Goal: Task Accomplishment & Management: Use online tool/utility

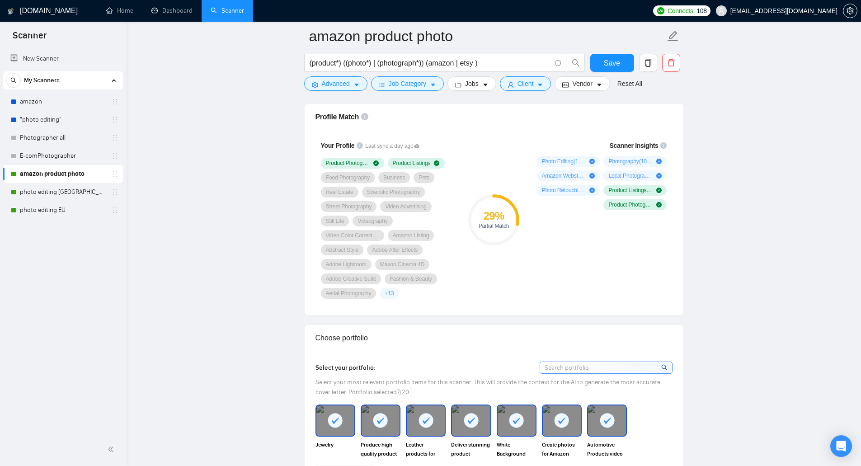
scroll to position [588, 0]
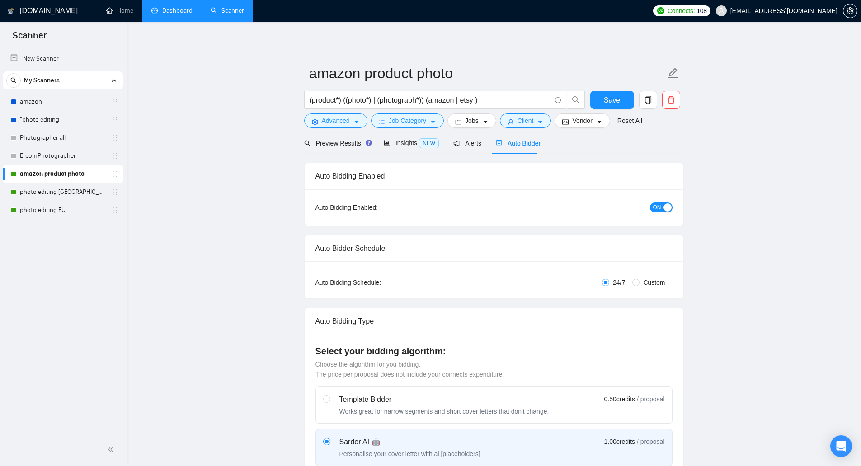
click at [174, 14] on link "Dashboard" at bounding box center [171, 11] width 41 height 8
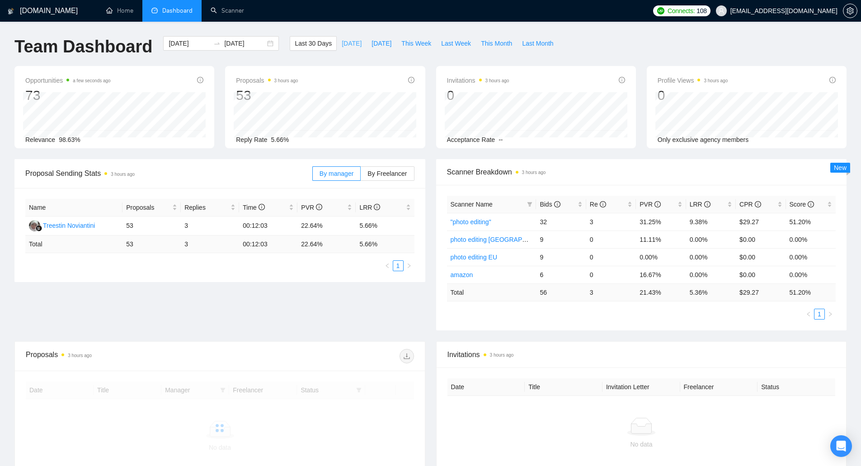
click at [342, 46] on span "[DATE]" at bounding box center [352, 43] width 20 height 10
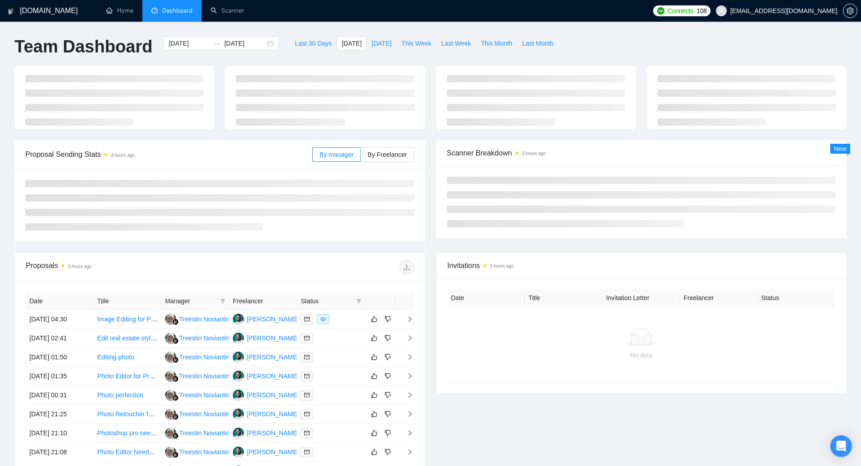
type input "[DATE]"
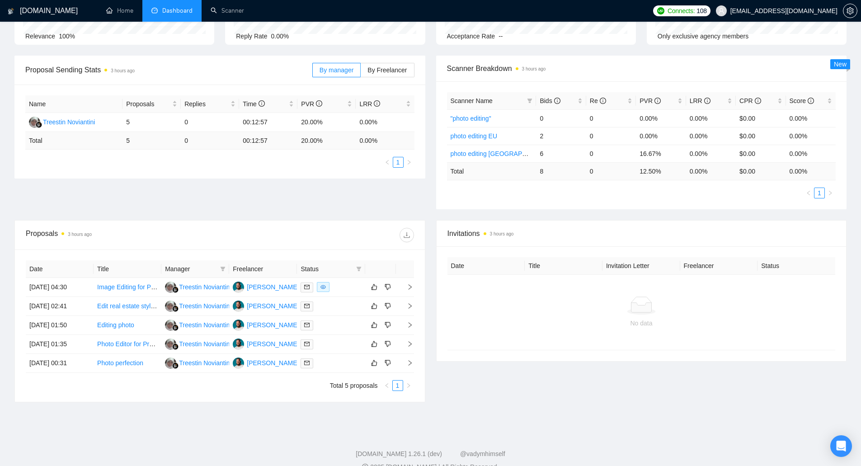
scroll to position [120, 0]
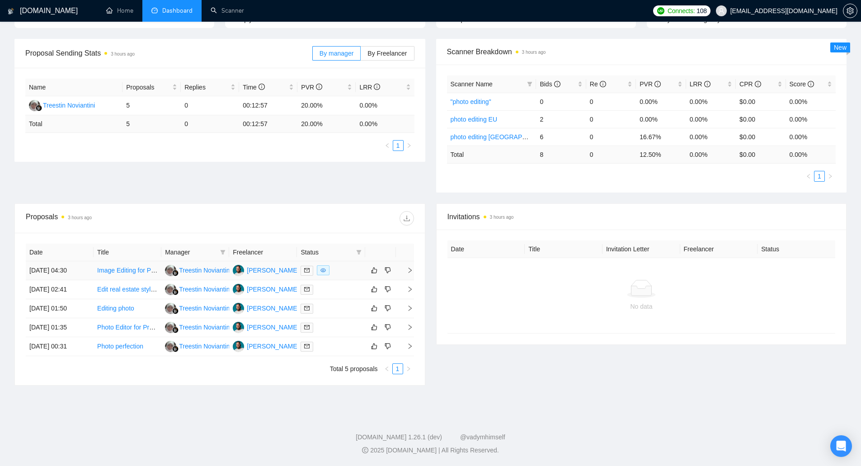
click at [136, 271] on link "Image Editing for Pole/Boudoir Shoot" at bounding box center [149, 270] width 104 height 7
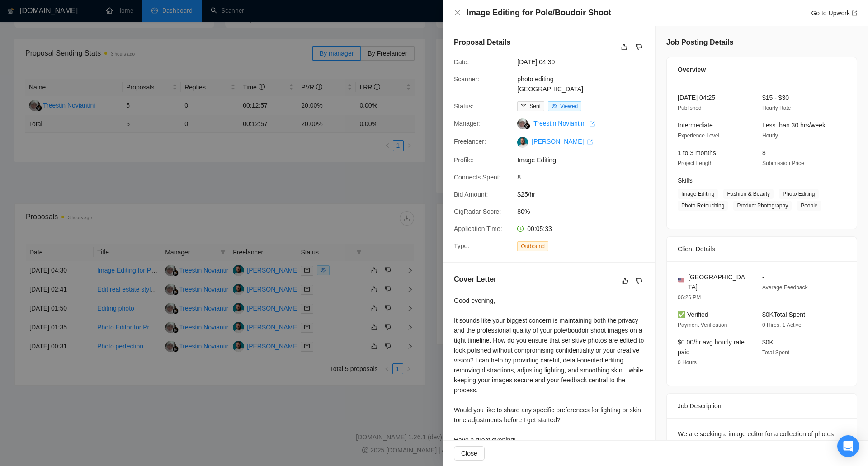
click at [303, 213] on div at bounding box center [434, 233] width 868 height 466
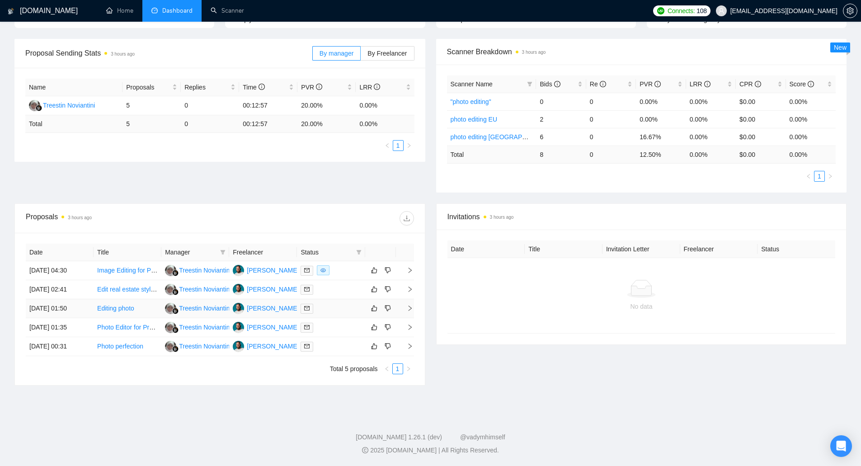
click at [123, 310] on link "Editing photo" at bounding box center [115, 308] width 37 height 7
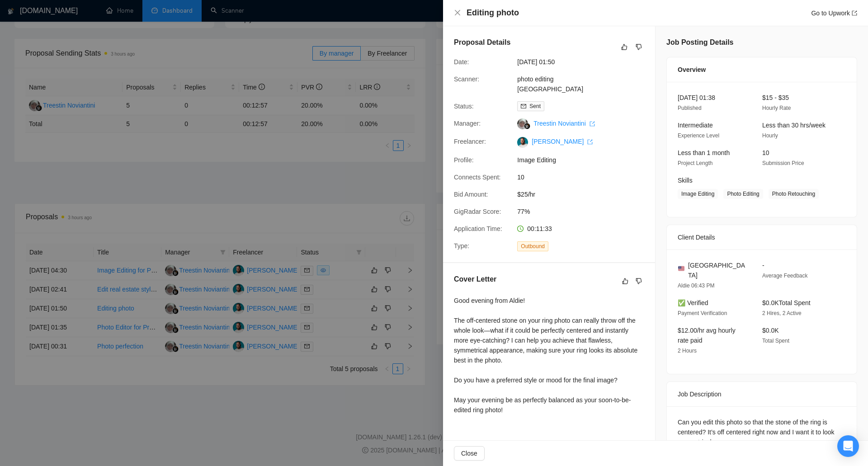
click at [118, 393] on div at bounding box center [434, 233] width 868 height 466
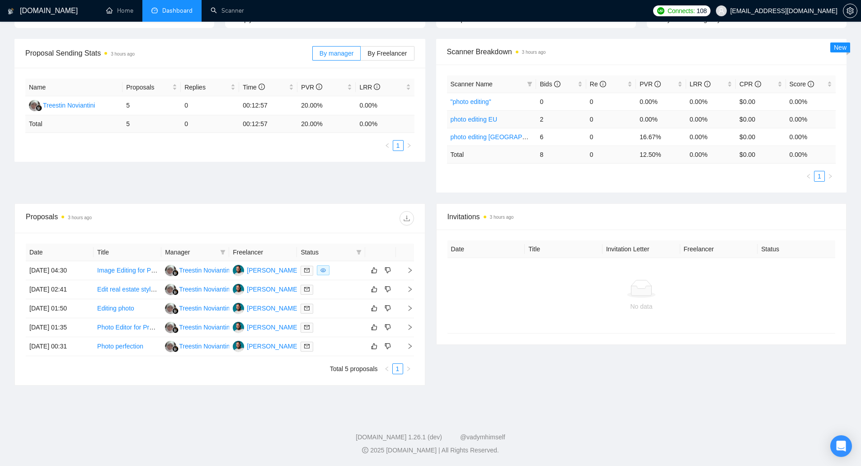
click at [489, 119] on link "photo editing EU" at bounding box center [474, 119] width 47 height 7
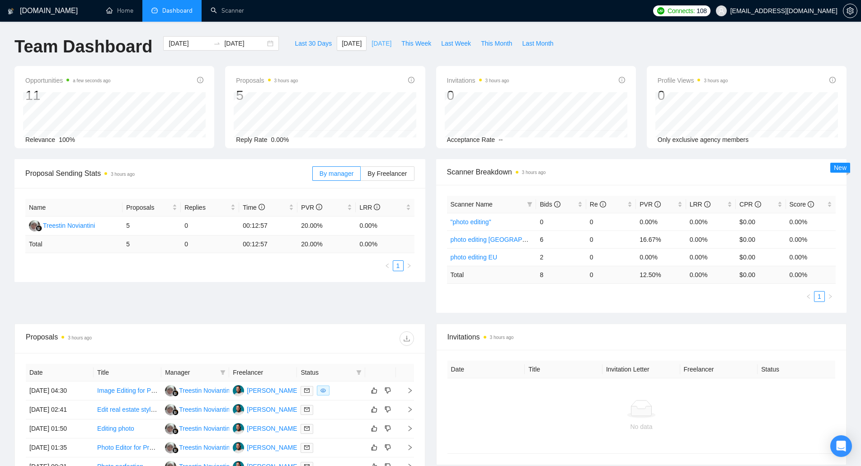
click at [372, 45] on span "[DATE]" at bounding box center [382, 43] width 20 height 10
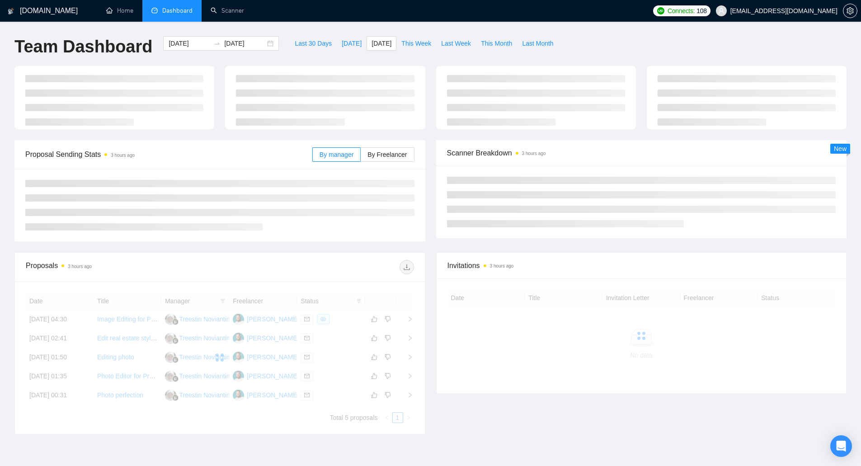
type input "[DATE]"
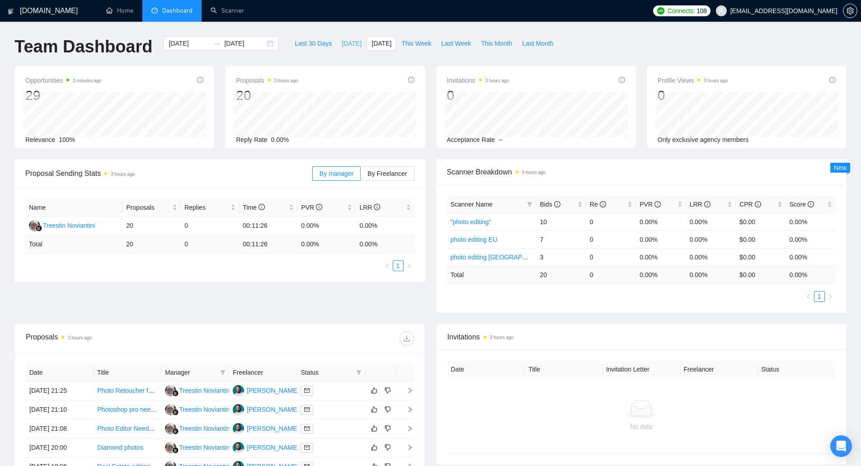
click at [339, 48] on button "[DATE]" at bounding box center [352, 43] width 30 height 14
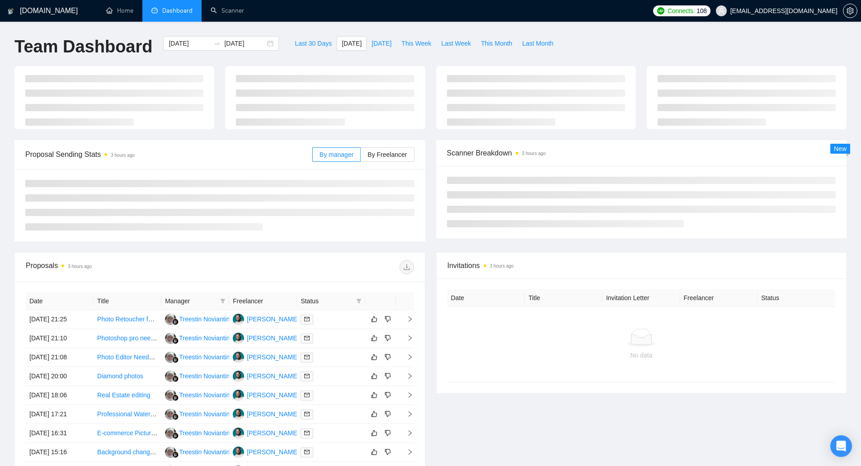
type input "[DATE]"
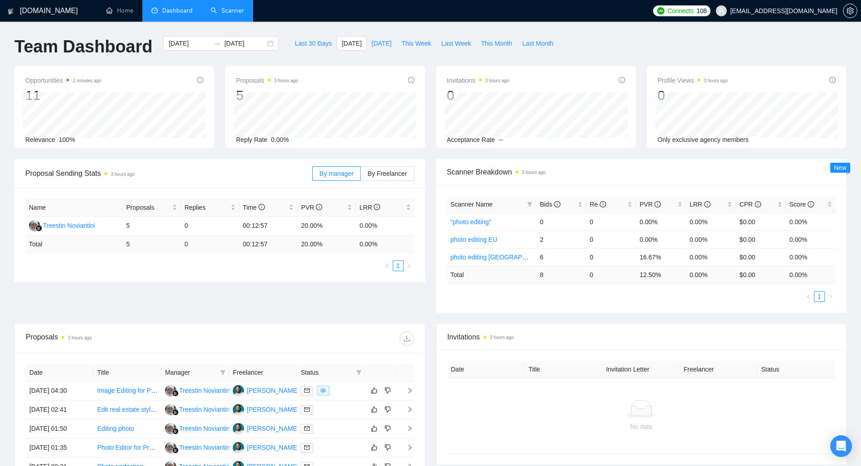
click at [233, 7] on link "Scanner" at bounding box center [227, 11] width 33 height 8
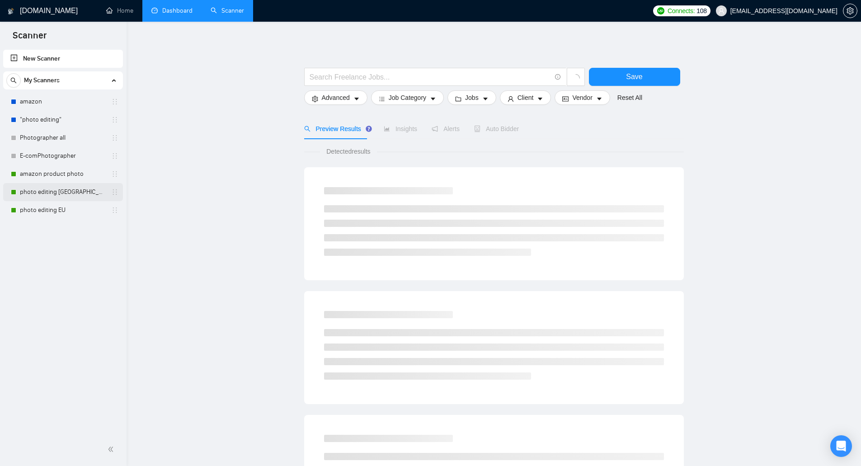
click at [76, 189] on link "photo editing [GEOGRAPHIC_DATA]" at bounding box center [63, 192] width 86 height 18
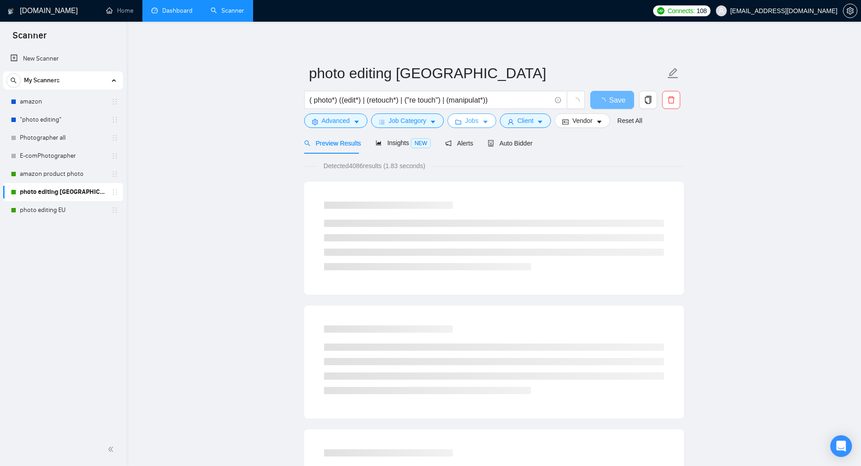
click at [470, 119] on span "Jobs" at bounding box center [472, 121] width 14 height 10
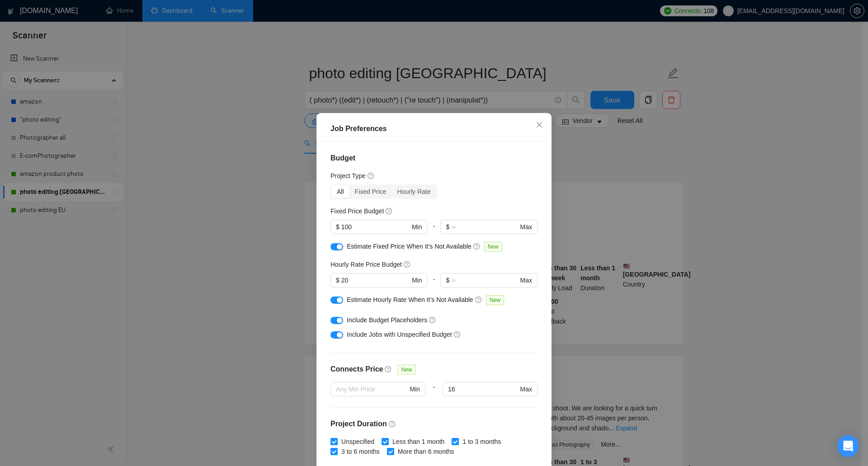
click at [273, 271] on div "Job Preferences Budget Project Type All Fixed Price Hourly Rate Fixed Price Bud…" at bounding box center [434, 233] width 868 height 466
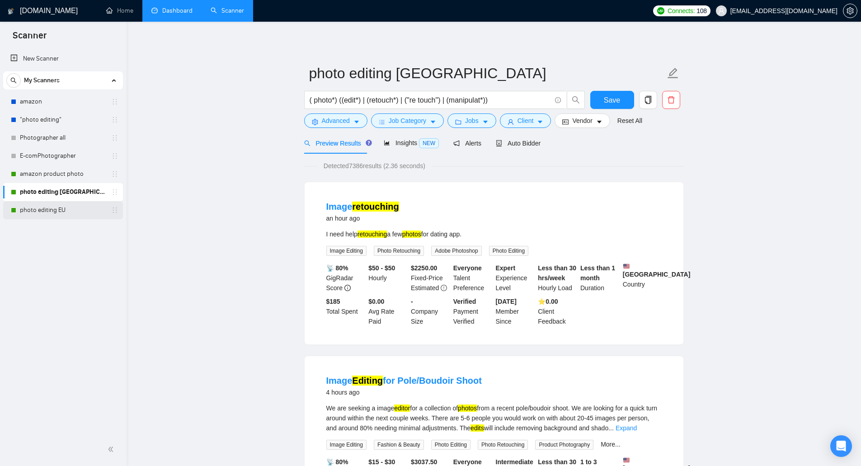
click at [71, 216] on link "photo editing EU" at bounding box center [63, 210] width 86 height 18
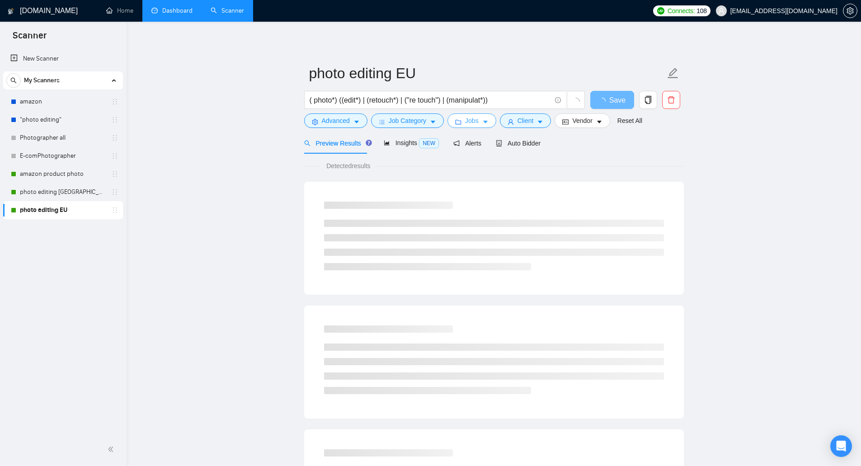
click at [460, 123] on icon "folder" at bounding box center [459, 122] width 6 height 5
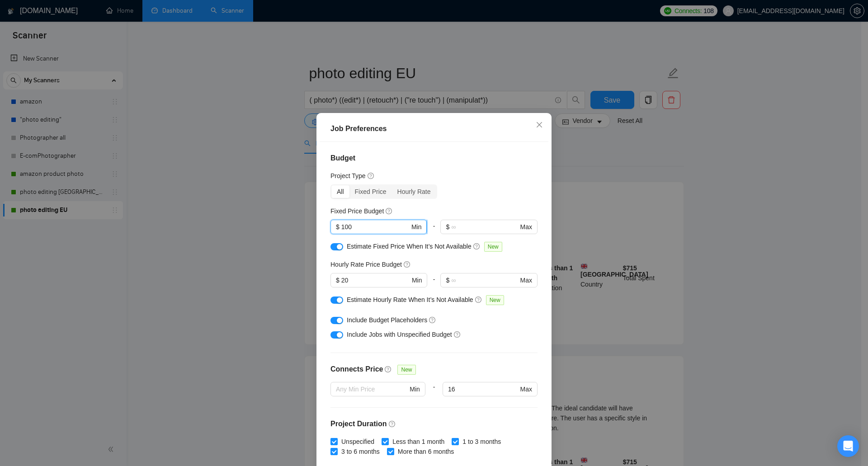
click at [357, 224] on input "100" at bounding box center [375, 227] width 68 height 10
click at [233, 255] on div "Job Preferences Budget Project Type All Fixed Price Hourly Rate Fixed Price Bud…" at bounding box center [434, 233] width 868 height 466
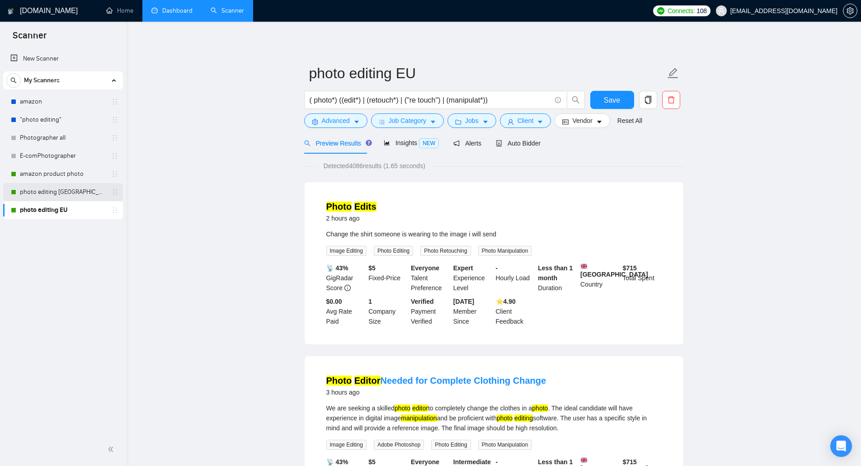
click at [74, 193] on link "photo editing [GEOGRAPHIC_DATA]" at bounding box center [63, 192] width 86 height 18
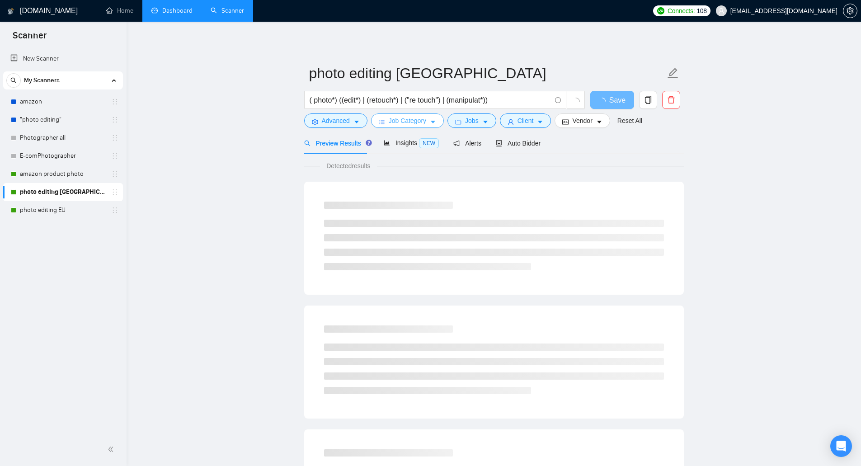
click at [424, 119] on span "Job Category" at bounding box center [408, 121] width 38 height 10
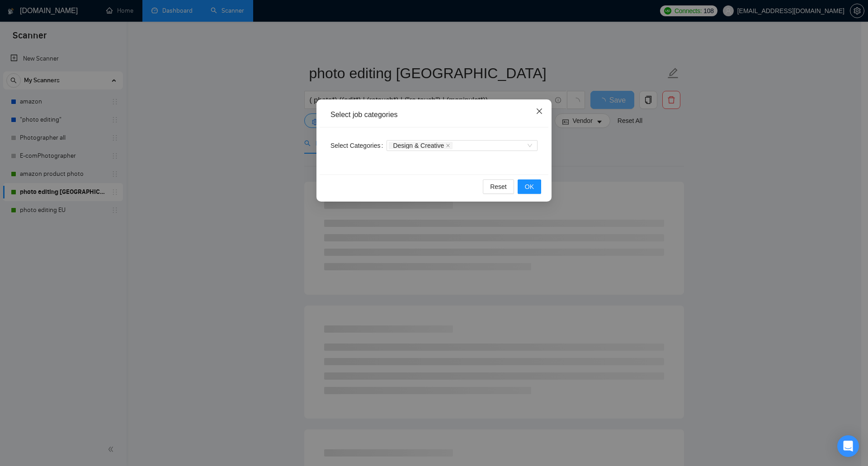
click at [540, 113] on icon "close" at bounding box center [539, 111] width 7 height 7
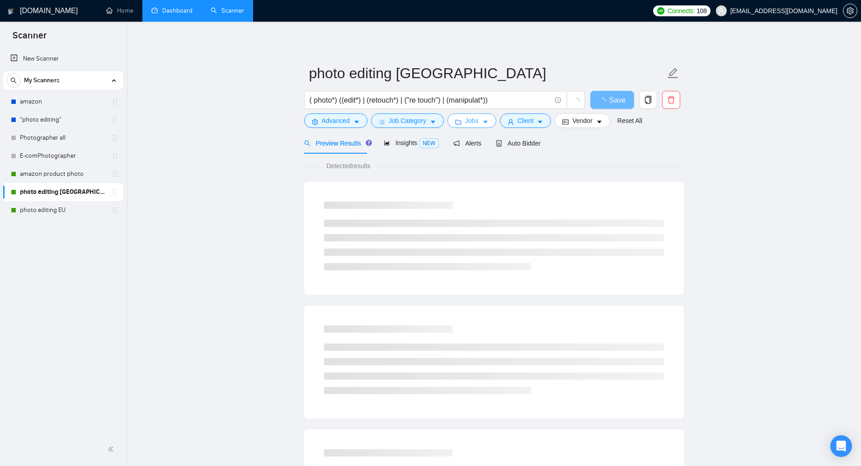
click at [466, 123] on span "Jobs" at bounding box center [472, 121] width 14 height 10
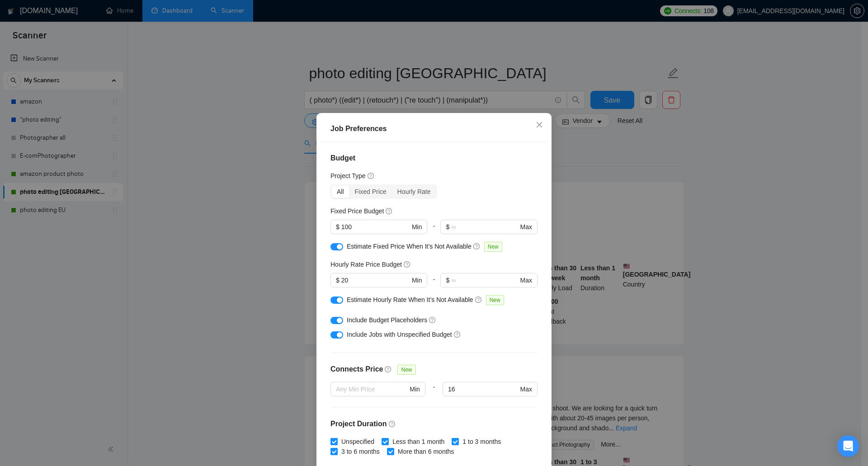
click at [264, 222] on div "Job Preferences Budget Project Type All Fixed Price Hourly Rate Fixed Price Bud…" at bounding box center [434, 233] width 868 height 466
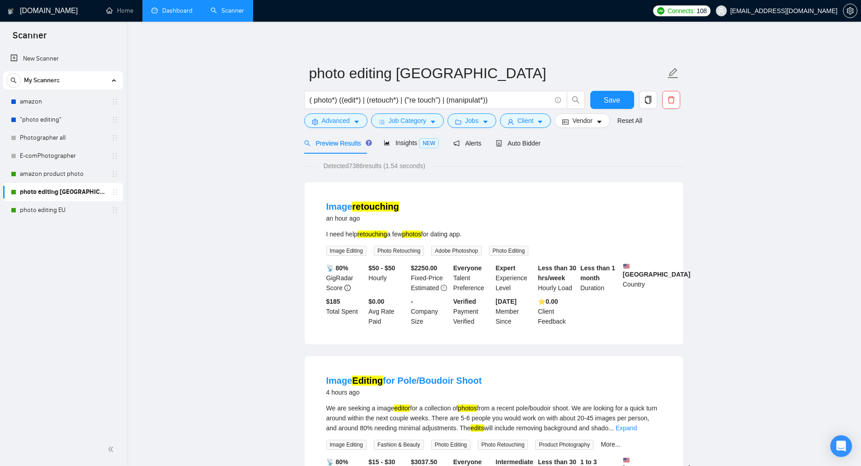
click at [166, 9] on link "Dashboard" at bounding box center [171, 11] width 41 height 8
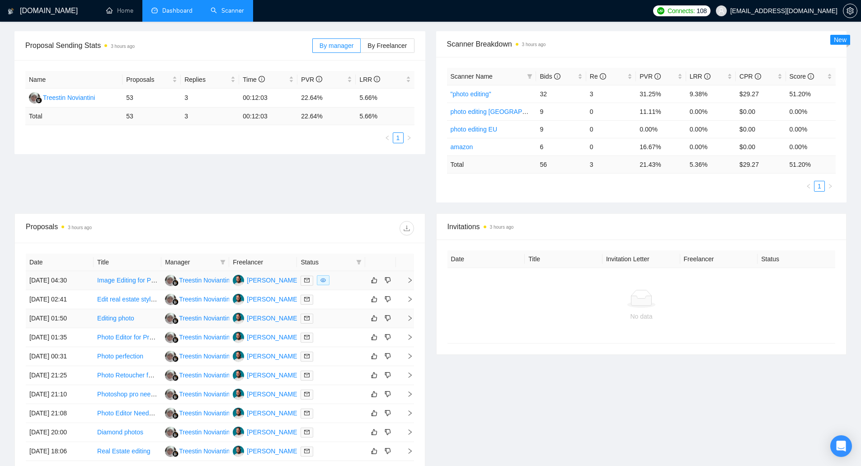
scroll to position [181, 0]
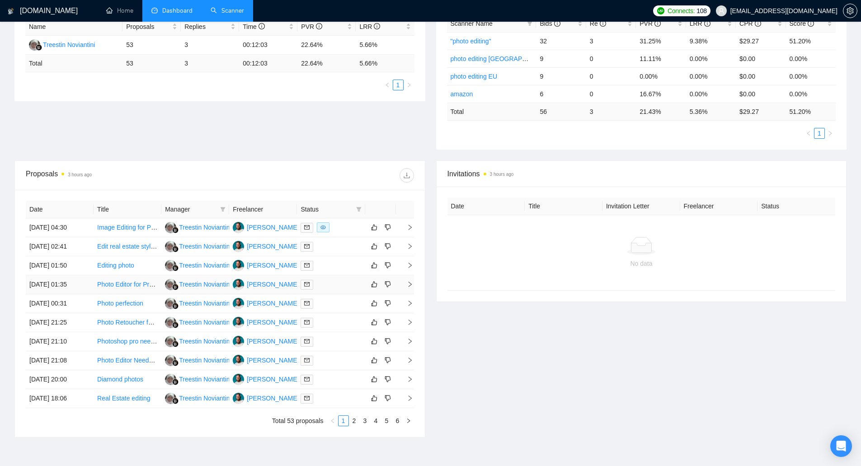
click at [145, 283] on link "Photo Editor for Product Images" at bounding box center [142, 284] width 90 height 7
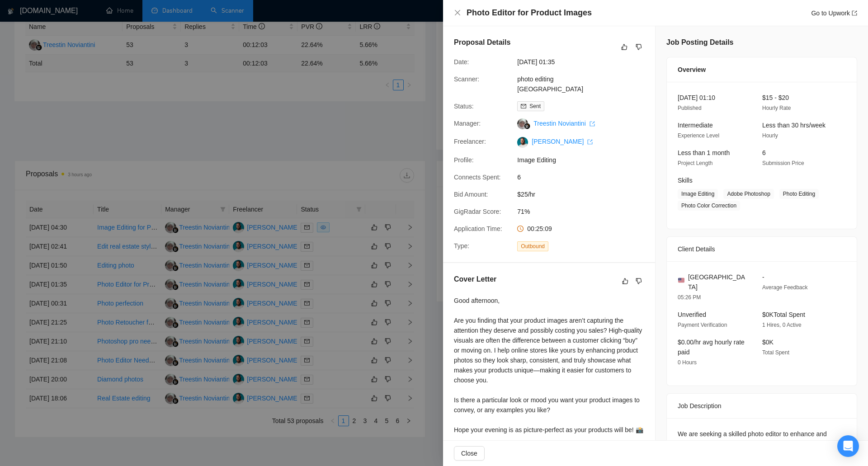
click at [155, 159] on div at bounding box center [434, 233] width 868 height 466
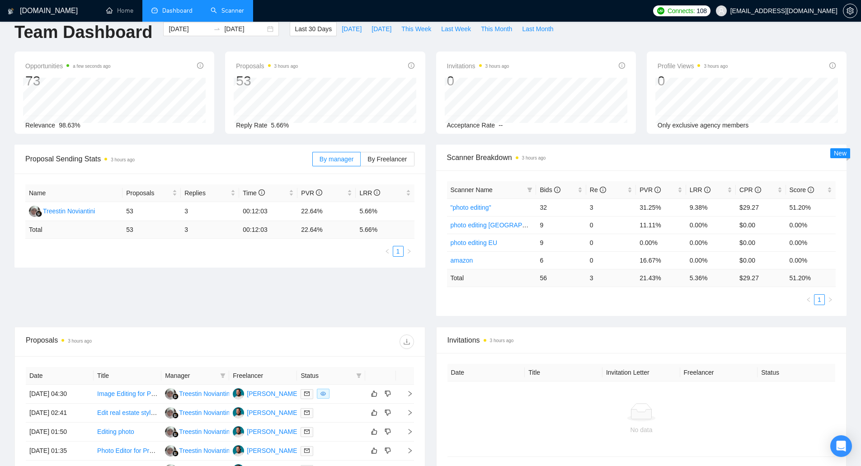
scroll to position [0, 0]
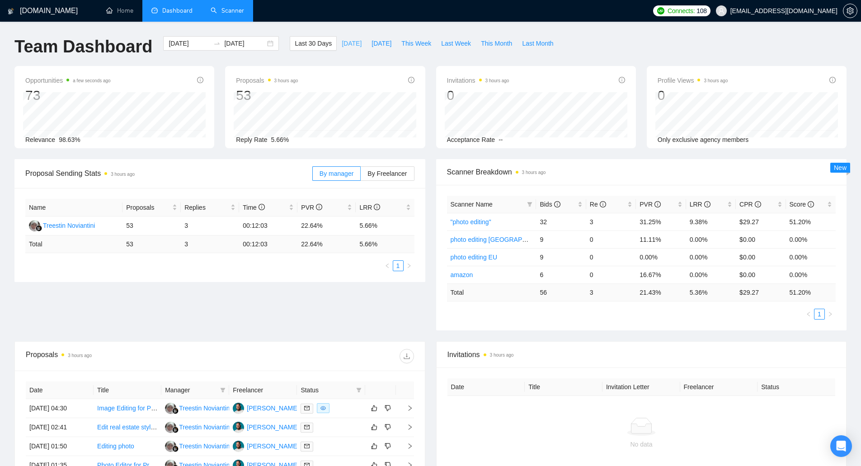
click at [342, 39] on span "[DATE]" at bounding box center [352, 43] width 20 height 10
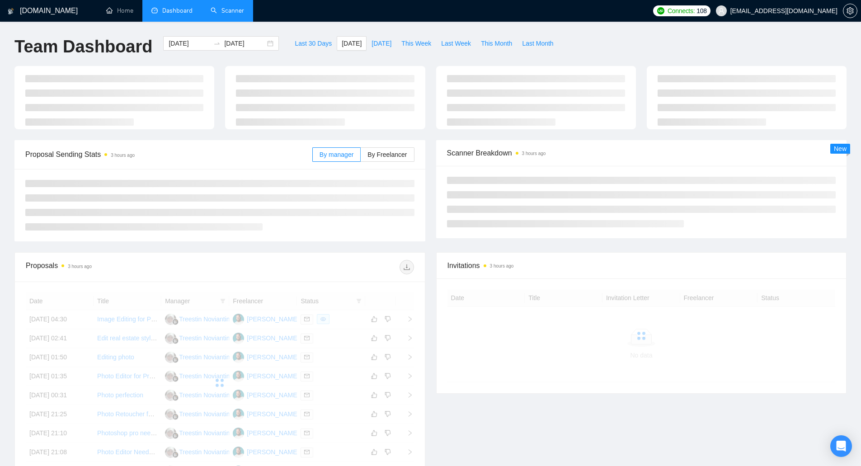
type input "[DATE]"
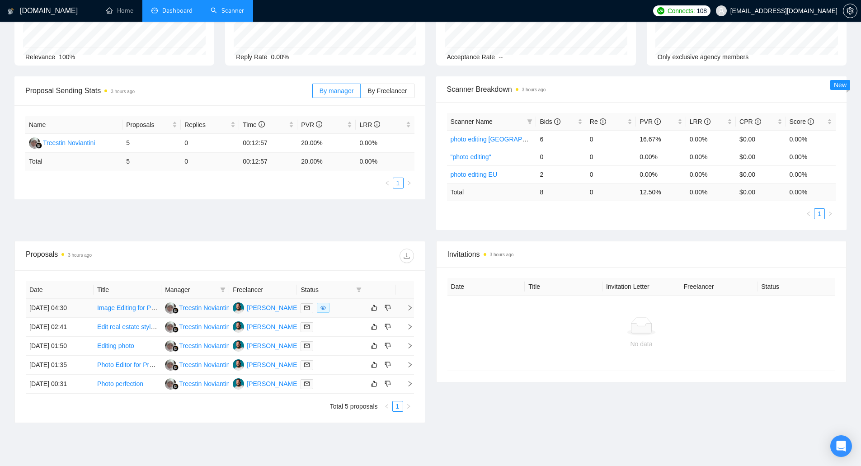
scroll to position [90, 0]
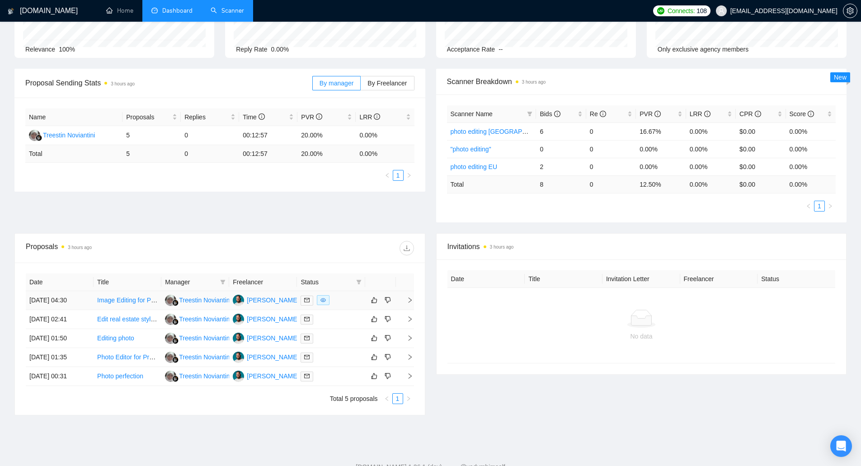
click at [132, 300] on link "Image Editing for Pole/Boudoir Shoot" at bounding box center [149, 300] width 104 height 7
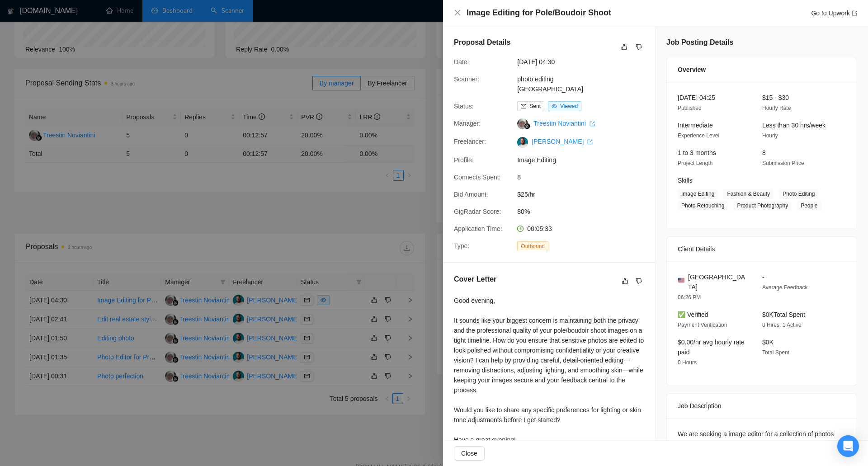
click at [162, 406] on div at bounding box center [434, 233] width 868 height 466
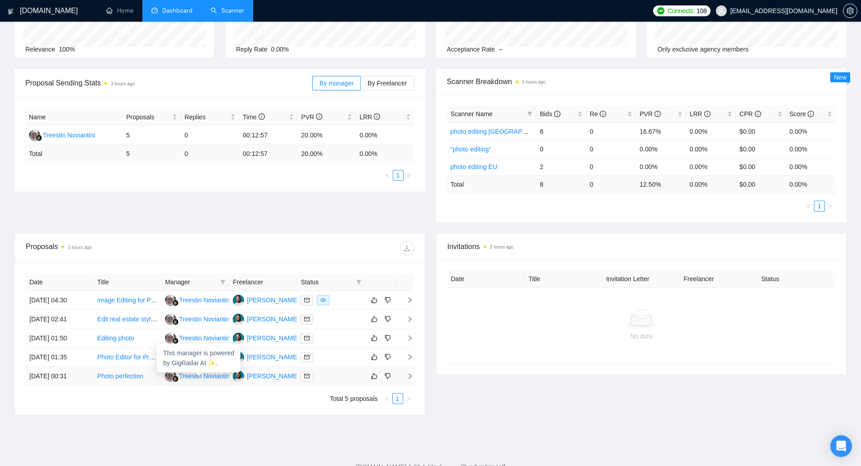
scroll to position [120, 0]
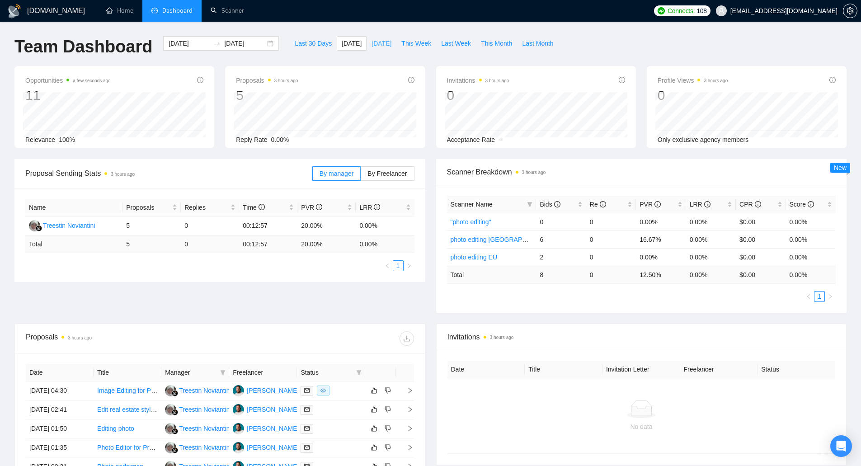
click at [369, 49] on button "[DATE]" at bounding box center [382, 43] width 30 height 14
type input "[DATE]"
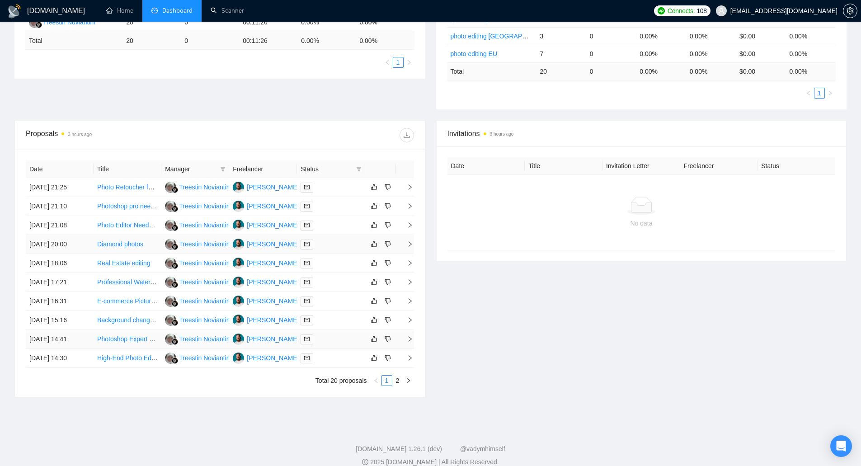
scroll to position [215, 0]
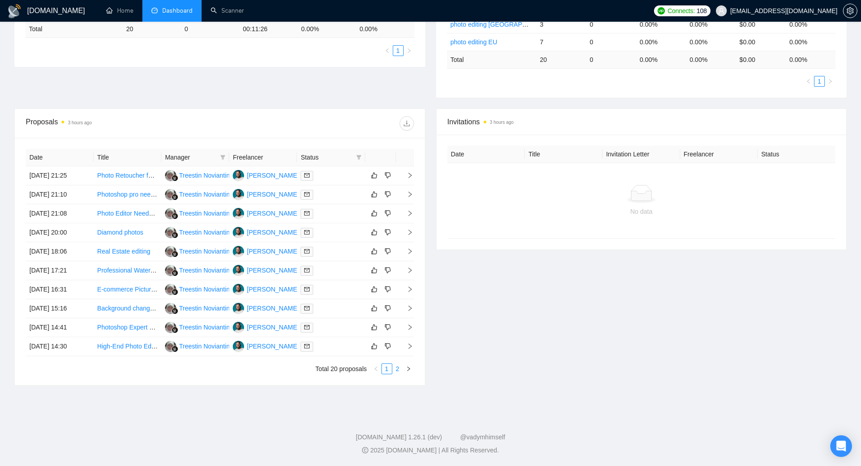
click at [397, 371] on link "2" at bounding box center [398, 369] width 10 height 10
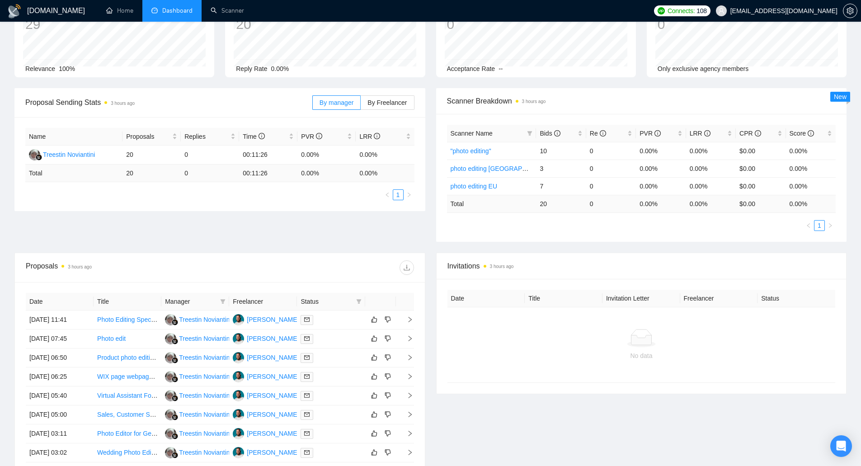
scroll to position [215, 0]
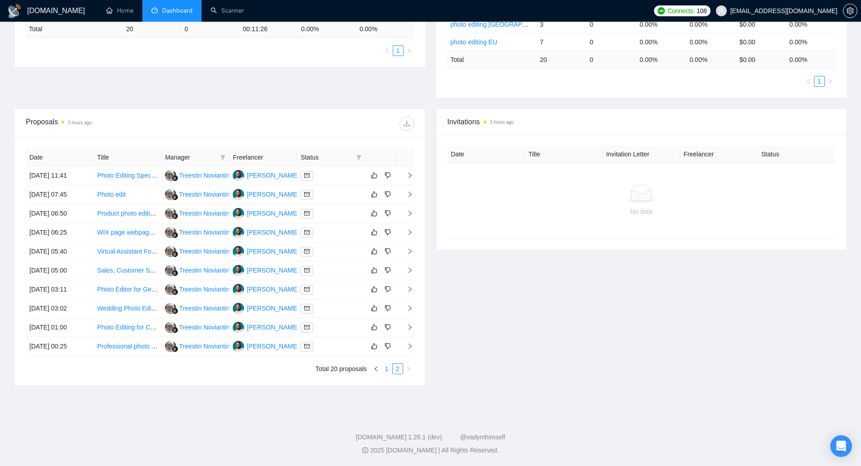
click at [385, 368] on link "1" at bounding box center [387, 369] width 10 height 10
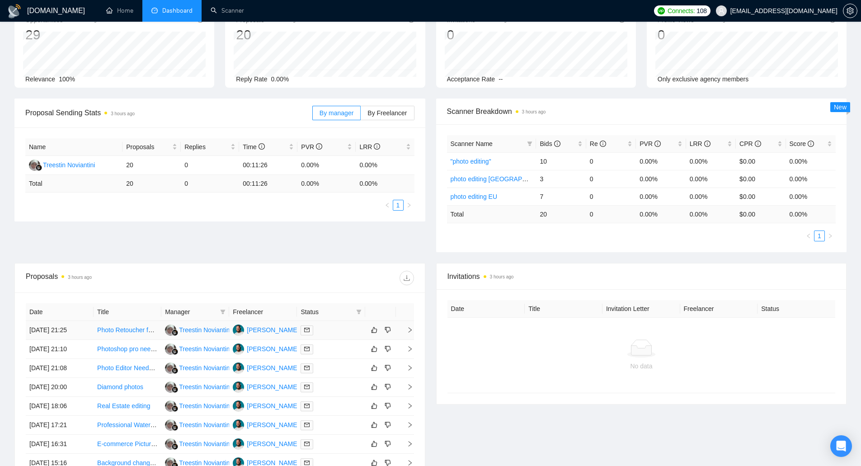
scroll to position [0, 0]
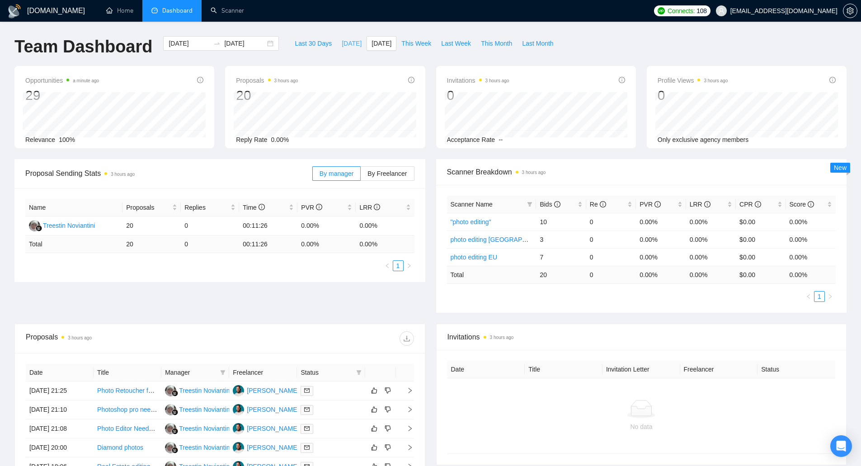
click at [342, 44] on span "[DATE]" at bounding box center [352, 43] width 20 height 10
type input "[DATE]"
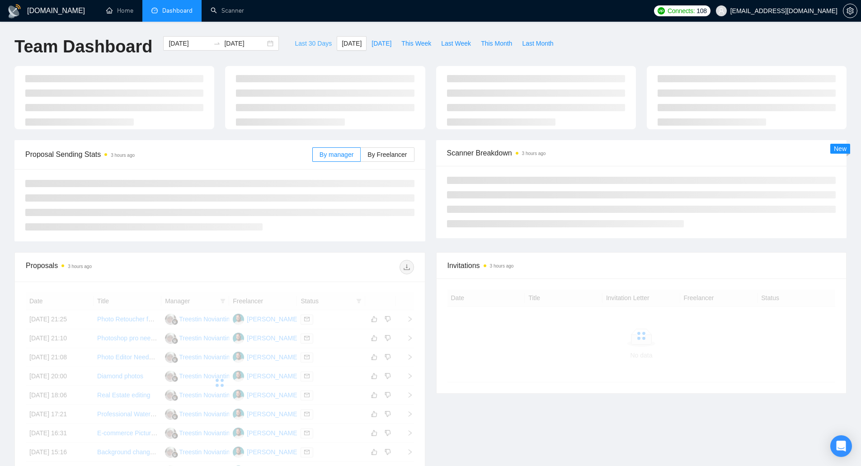
click at [310, 44] on span "Last 30 Days" at bounding box center [313, 43] width 37 height 10
type input "[DATE]"
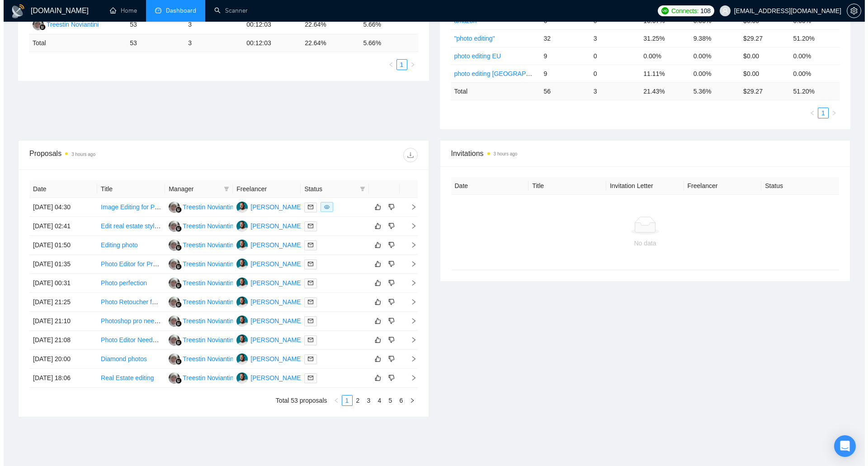
scroll to position [226, 0]
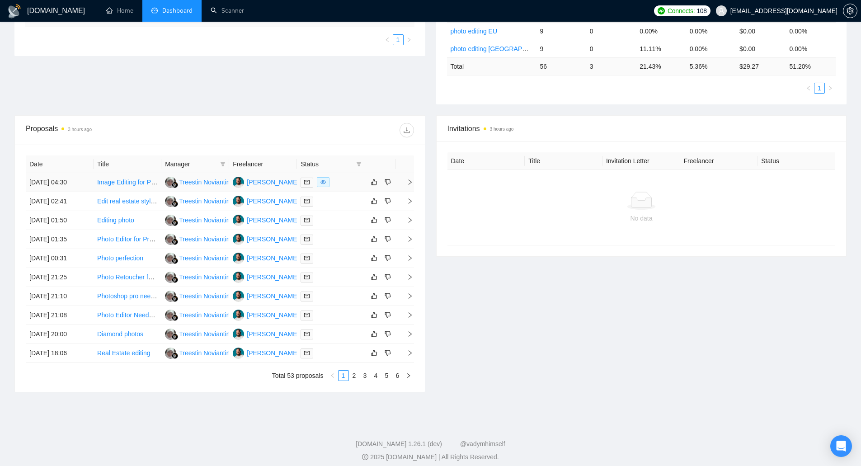
click at [133, 186] on link "Image Editing for Pole/Boudoir Shoot" at bounding box center [149, 182] width 104 height 7
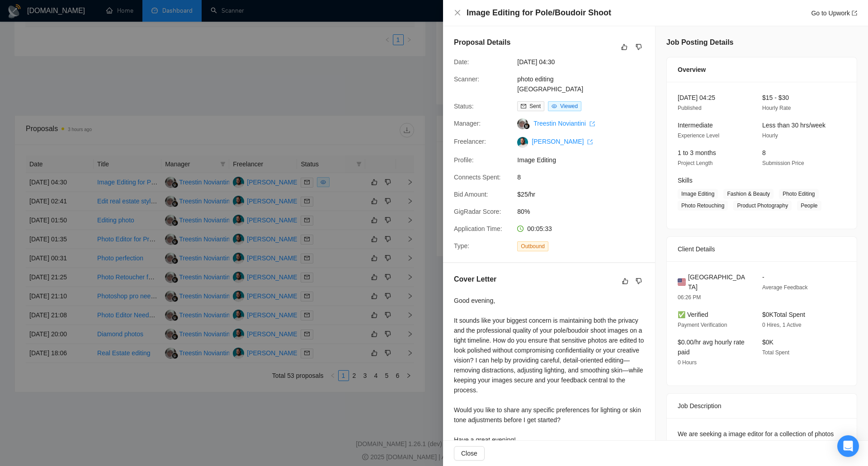
click at [359, 60] on div at bounding box center [434, 233] width 868 height 466
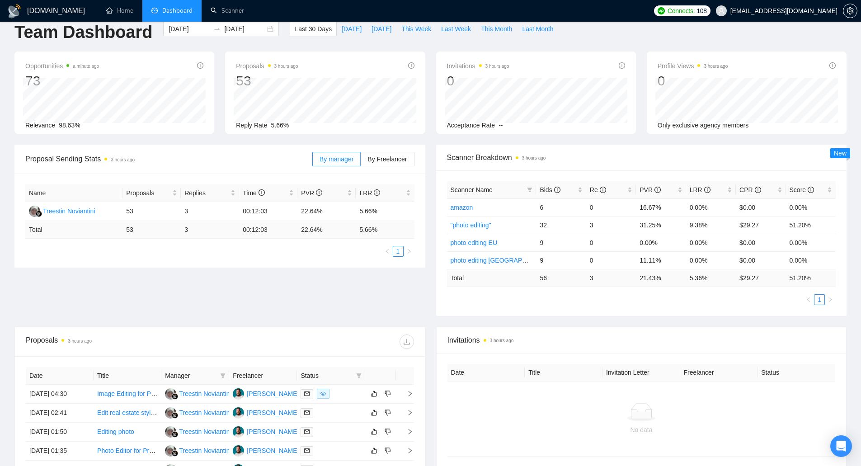
scroll to position [0, 0]
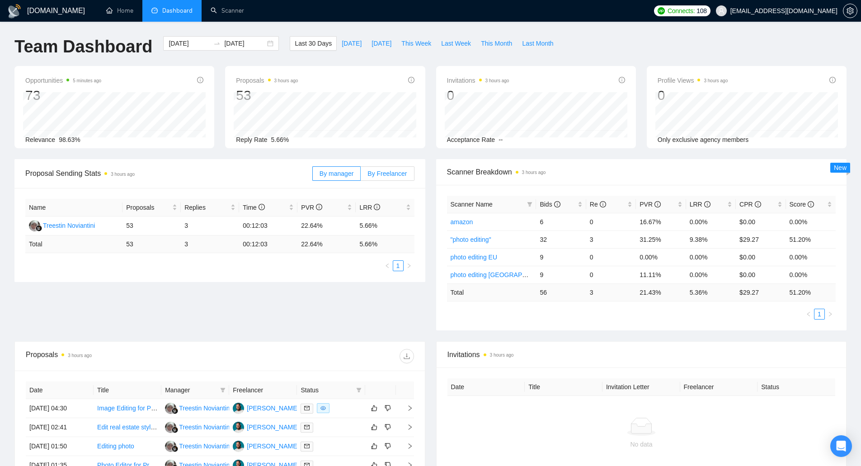
click at [379, 171] on span "By Freelancer" at bounding box center [387, 173] width 39 height 7
click at [361, 176] on input "By Freelancer" at bounding box center [361, 176] width 0 height 0
click at [330, 176] on span "By manager" at bounding box center [337, 173] width 34 height 7
click at [313, 176] on input "By manager" at bounding box center [313, 176] width 0 height 0
click at [217, 12] on link "Scanner" at bounding box center [227, 11] width 33 height 8
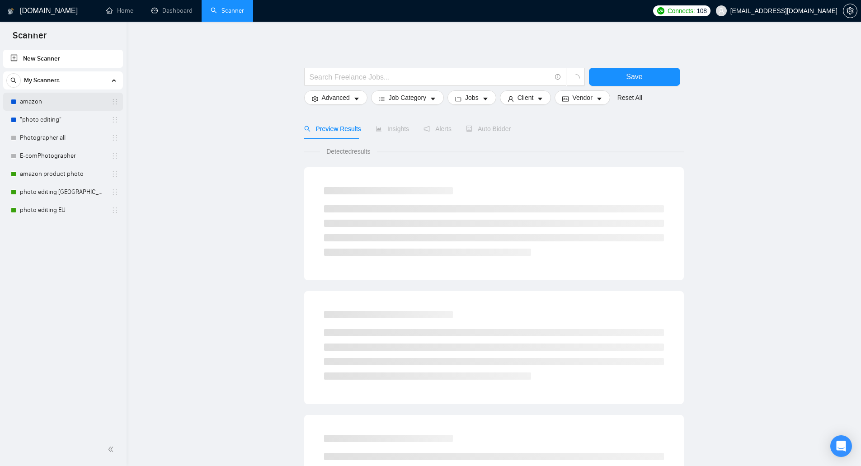
click at [88, 100] on link "amazon" at bounding box center [63, 102] width 86 height 18
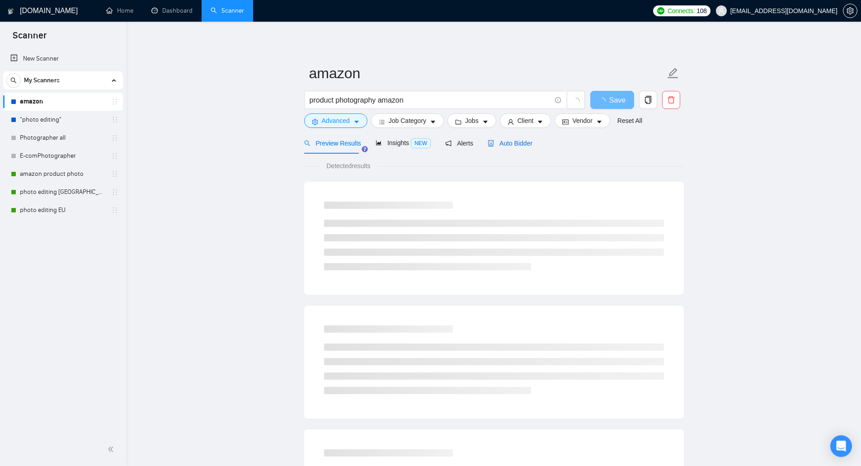
click at [514, 141] on span "Auto Bidder" at bounding box center [510, 143] width 45 height 7
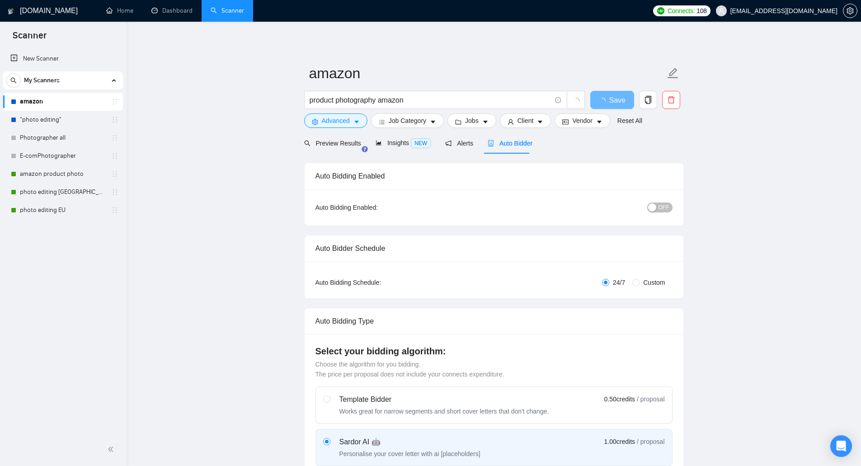
checkbox input "true"
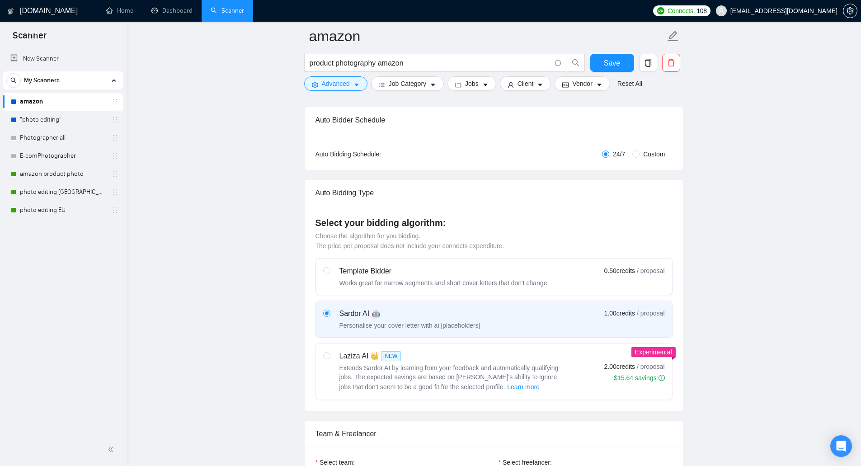
scroll to position [181, 0]
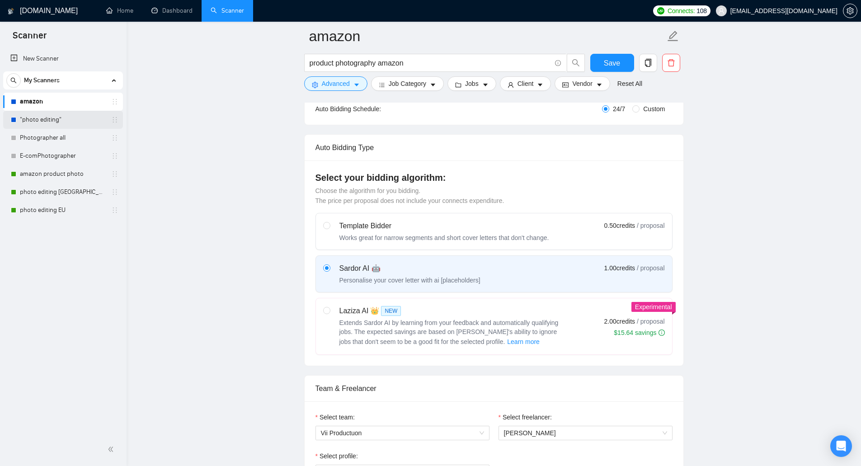
click at [67, 115] on link ""photo editing"" at bounding box center [63, 120] width 86 height 18
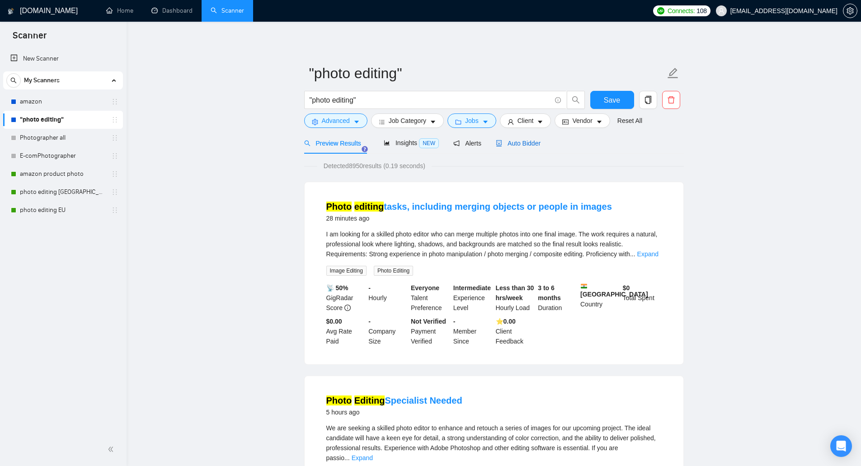
click at [534, 147] on div "Auto Bidder" at bounding box center [518, 143] width 45 height 10
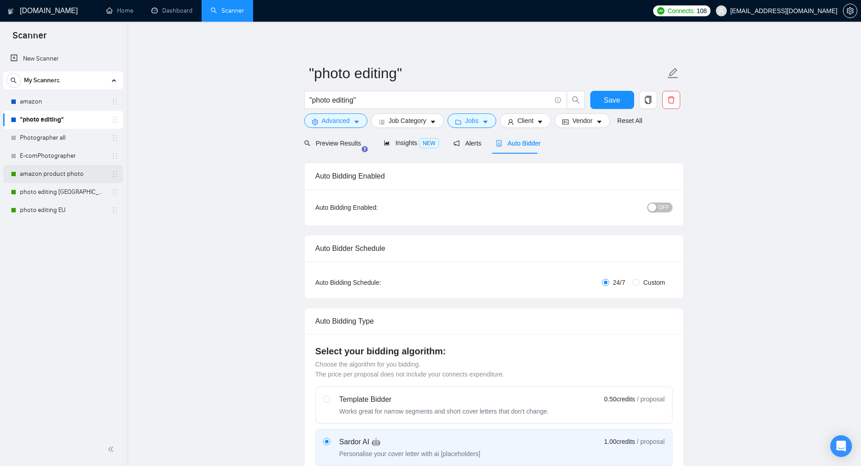
click at [59, 171] on link "amazon product photo" at bounding box center [63, 174] width 86 height 18
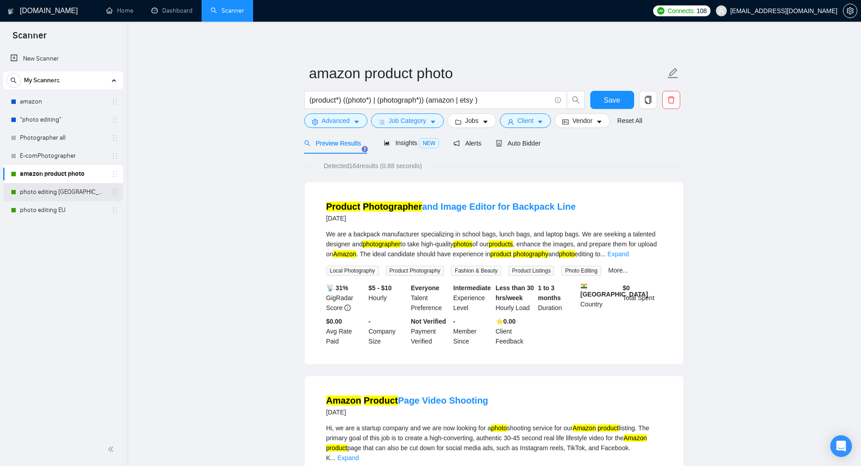
click at [84, 191] on link "photo editing [GEOGRAPHIC_DATA]" at bounding box center [63, 192] width 86 height 18
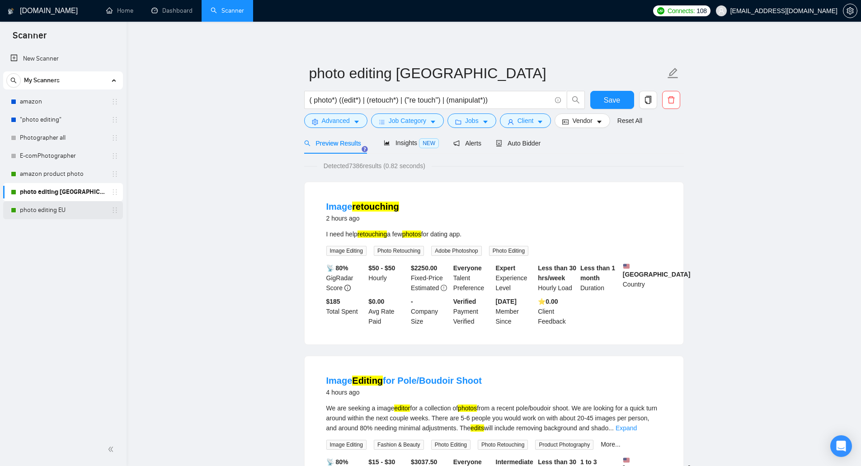
click at [63, 212] on link "photo editing EU" at bounding box center [63, 210] width 86 height 18
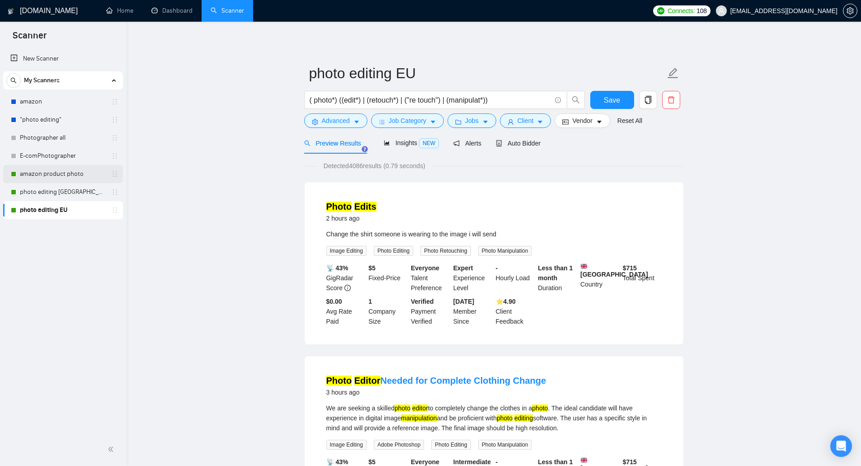
click at [63, 172] on link "amazon product photo" at bounding box center [63, 174] width 86 height 18
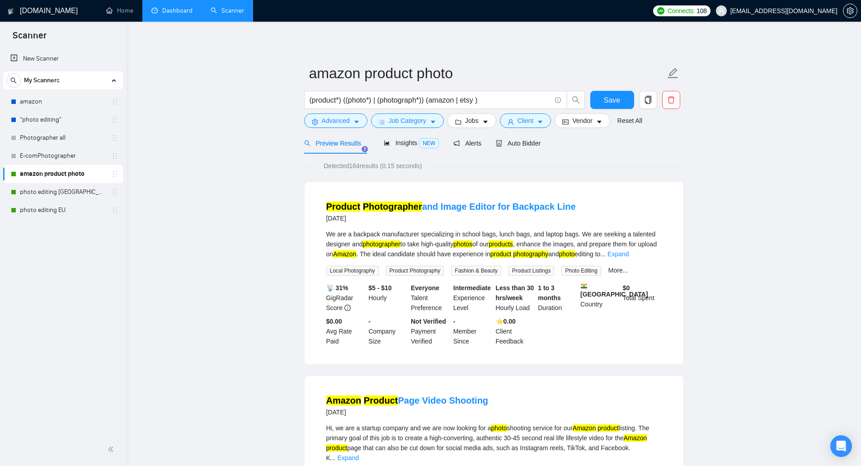
click at [173, 14] on link "Dashboard" at bounding box center [171, 11] width 41 height 8
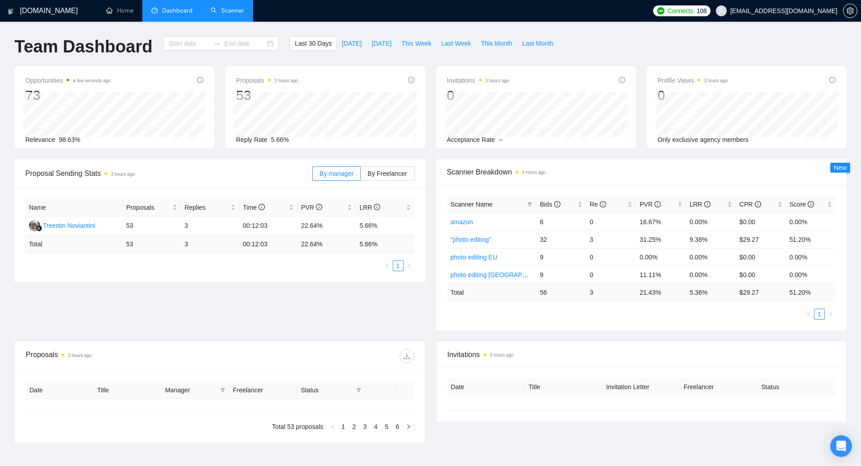
type input "[DATE]"
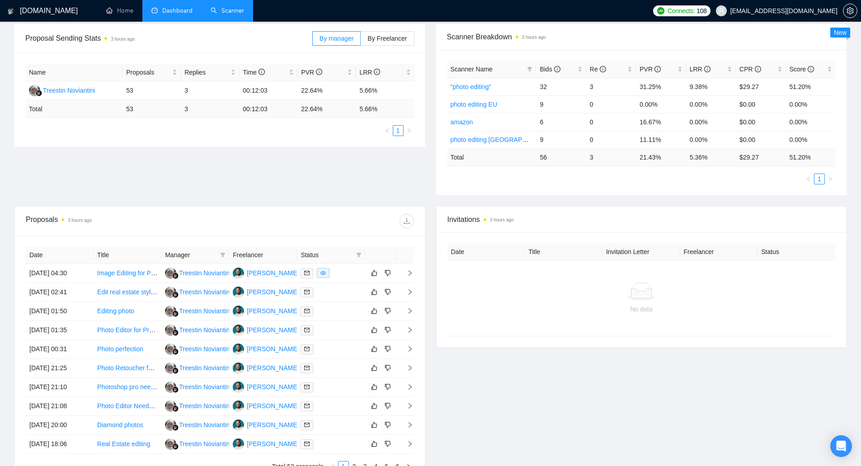
scroll to position [136, 0]
